Goal: Task Accomplishment & Management: Manage account settings

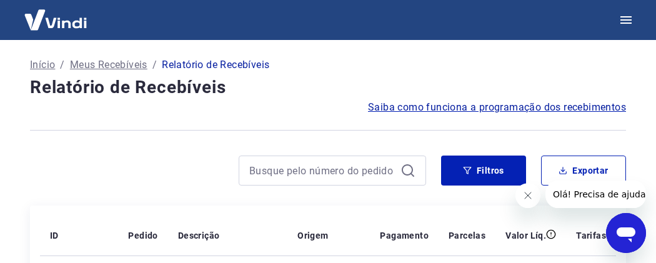
click at [104, 66] on p "Meus Recebíveis" at bounding box center [108, 64] width 77 height 15
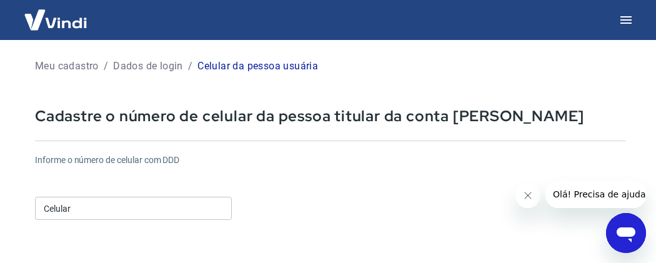
scroll to position [19, 0]
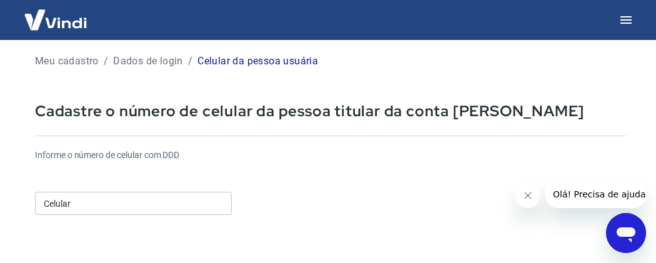
click at [135, 196] on input "Celular" at bounding box center [133, 203] width 197 height 23
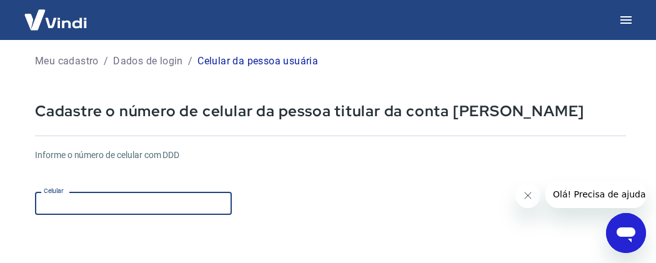
type input "(43) 99148-7004"
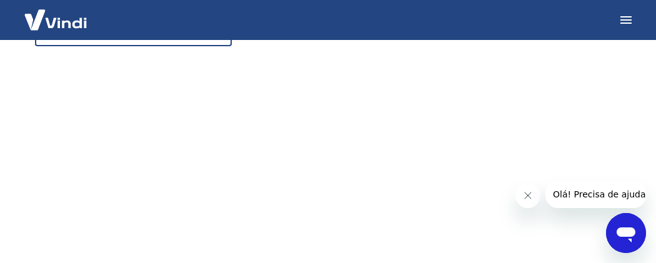
scroll to position [328, 0]
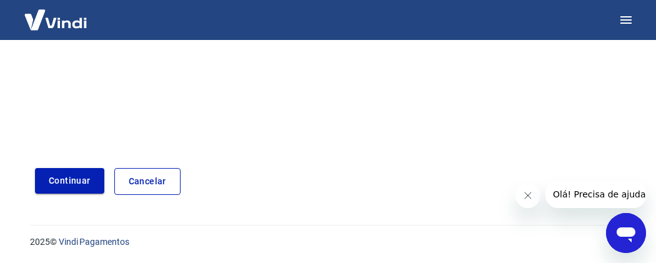
click at [79, 188] on button "Continuar" at bounding box center [69, 181] width 69 height 26
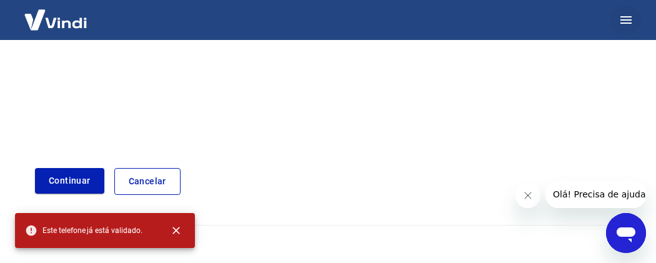
click at [628, 27] on button "button" at bounding box center [626, 20] width 30 height 30
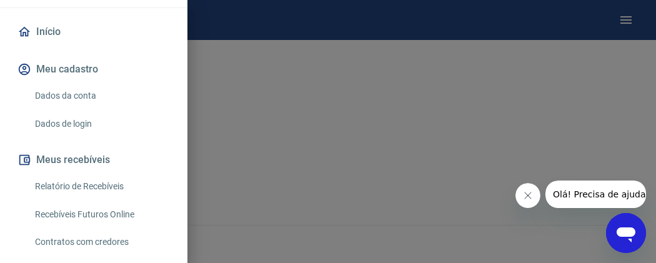
scroll to position [104, 0]
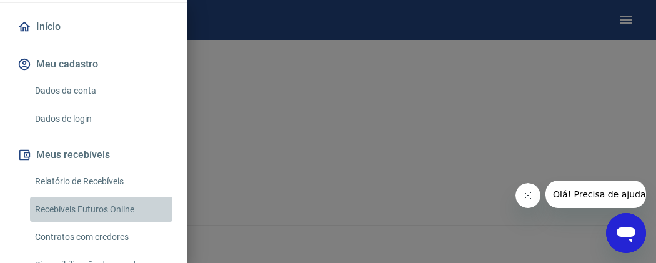
click at [74, 206] on link "Recebíveis Futuros Online" at bounding box center [101, 210] width 142 height 26
